Goal: Task Accomplishment & Management: Manage account settings

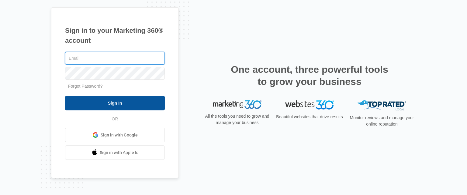
type input "[EMAIL_ADDRESS][DOMAIN_NAME]"
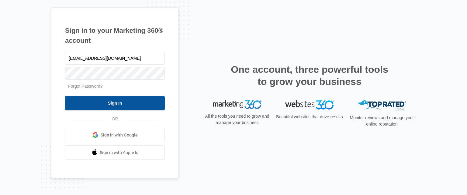
click at [126, 104] on input "Sign In" at bounding box center [115, 103] width 100 height 15
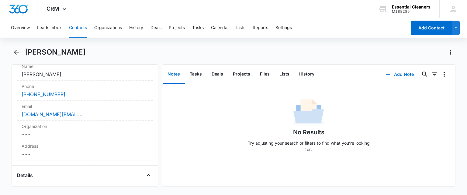
scroll to position [129, 0]
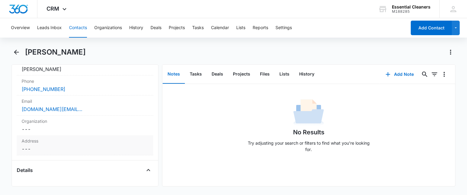
click at [35, 151] on dd "Cancel Save Changes ---" at bounding box center [85, 149] width 126 height 7
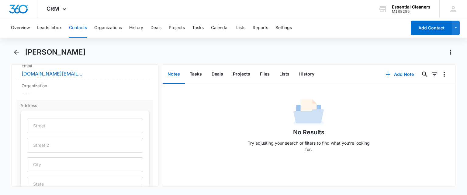
click at [78, 102] on label "Address" at bounding box center [84, 105] width 129 height 6
click at [64, 95] on dd "Cancel Save Changes ---" at bounding box center [85, 93] width 126 height 7
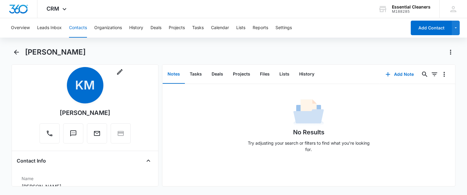
scroll to position [0, 0]
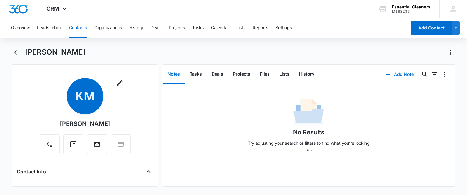
click at [64, 51] on h1 "[PERSON_NAME]" at bounding box center [55, 52] width 61 height 9
click at [16, 51] on icon "Back" at bounding box center [16, 52] width 5 height 5
click at [57, 24] on button "Leads Inbox" at bounding box center [49, 27] width 25 height 19
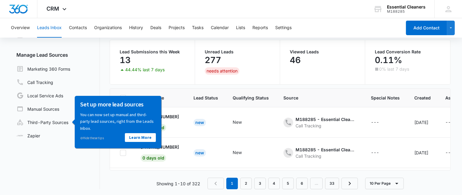
scroll to position [12, 0]
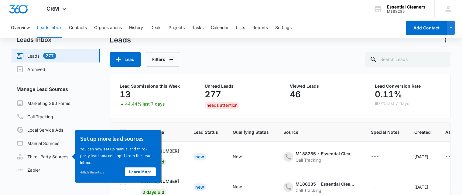
click at [219, 63] on div "Lead Filters" at bounding box center [280, 59] width 341 height 15
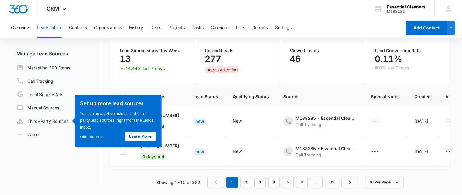
scroll to position [47, 0]
click at [144, 135] on link "Learn More" at bounding box center [140, 137] width 31 height 9
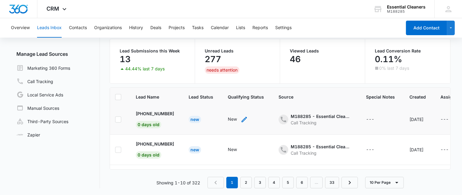
scroll to position [0, 5]
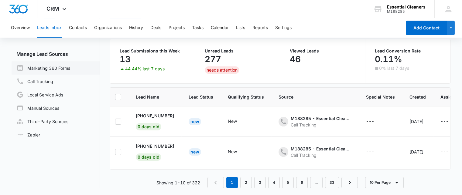
click at [59, 67] on link "Marketing 360 Forms" at bounding box center [43, 67] width 54 height 7
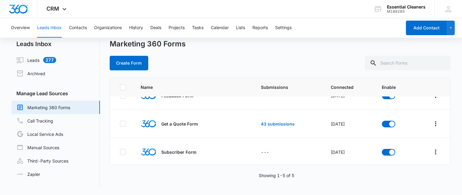
scroll to position [71, 0]
click at [264, 123] on link "43 submissions" at bounding box center [278, 124] width 34 height 5
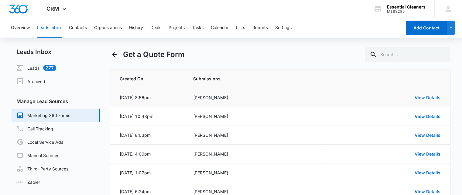
click at [422, 97] on link "View Details" at bounding box center [428, 97] width 26 height 5
